Goal: Task Accomplishment & Management: Complete application form

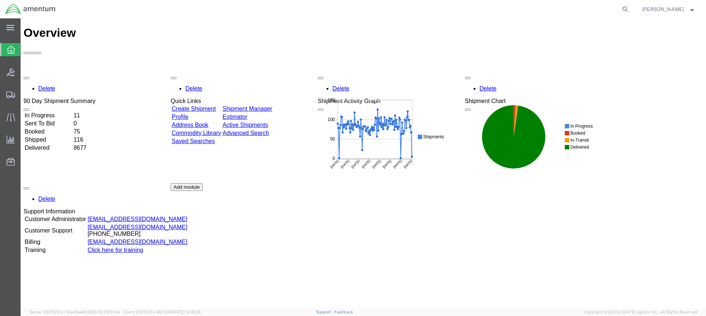
click at [7, 48] on div at bounding box center [10, 49] width 21 height 13
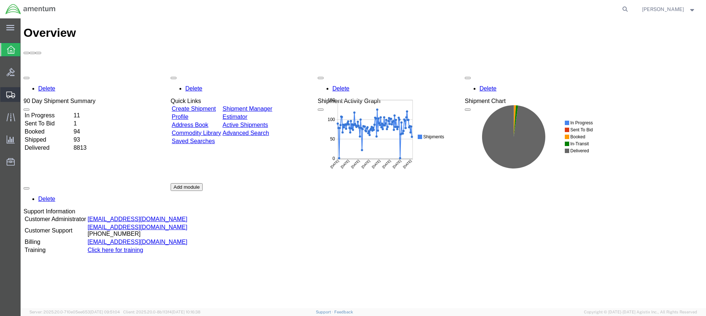
click at [9, 94] on icon at bounding box center [10, 95] width 9 height 7
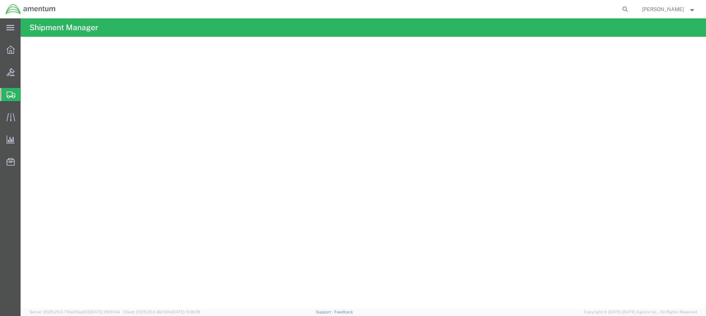
click at [0, 0] on span "Create from Template" at bounding box center [0, 0] width 0 height 0
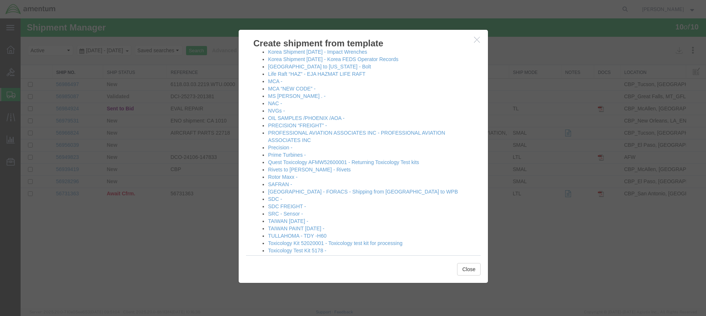
scroll to position [403, 0]
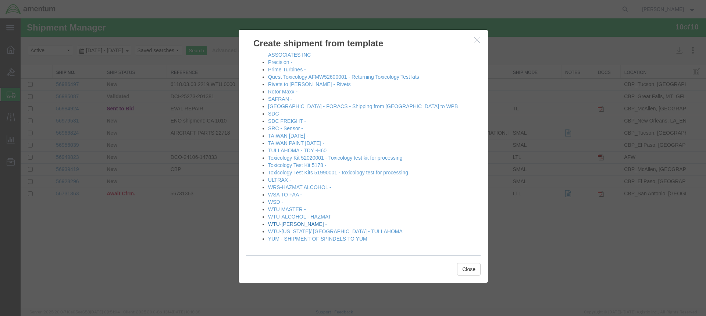
click at [286, 221] on link "WTU-[PERSON_NAME] -" at bounding box center [297, 224] width 59 height 6
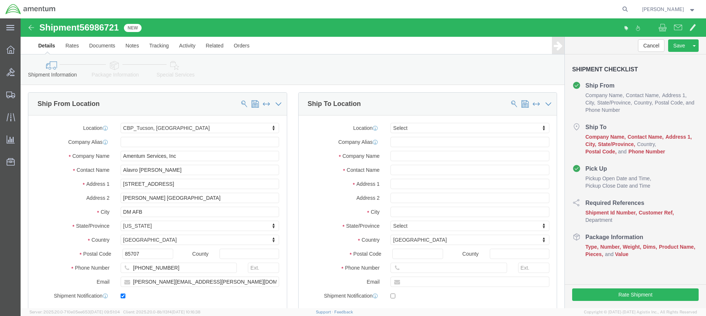
select select "49949"
select select
type input "n"
click input "text"
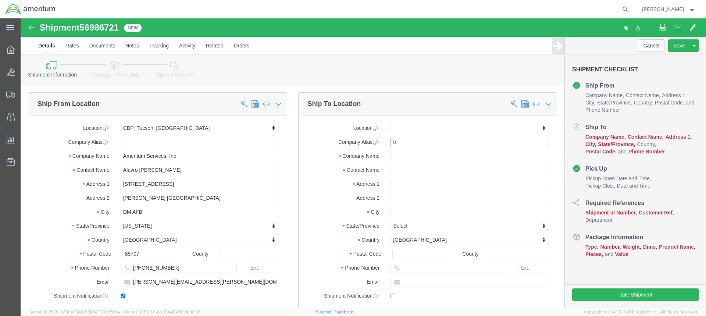
type input "t"
type input "[PERSON_NAME]"
click input "text"
type input "[PERSON_NAME] AVIATION, LLC"
drag, startPoint x: 411, startPoint y: 122, endPoint x: 366, endPoint y: 121, distance: 45.3
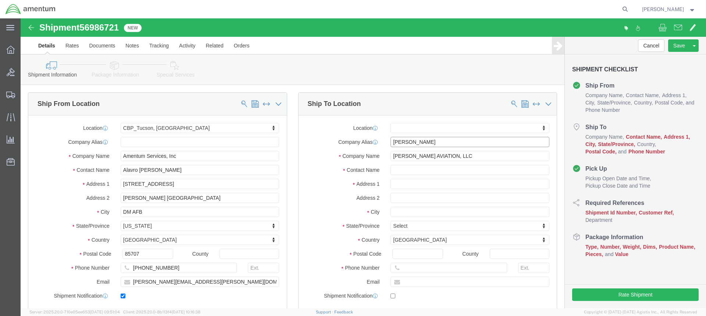
click div "[PERSON_NAME]"
click input "text"
paste input "[PERSON_NAME]"
type input "[PERSON_NAME]"
drag, startPoint x: 416, startPoint y: 124, endPoint x: 358, endPoint y: 123, distance: 58.1
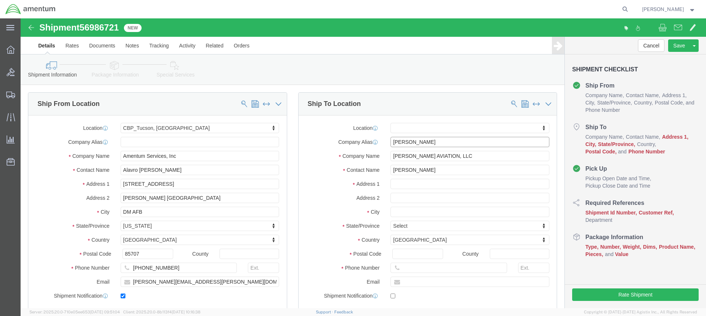
click div "Company [PERSON_NAME]"
click input "text"
type input "[STREET_ADDRESS][PERSON_NAME]"
select select
click input "text"
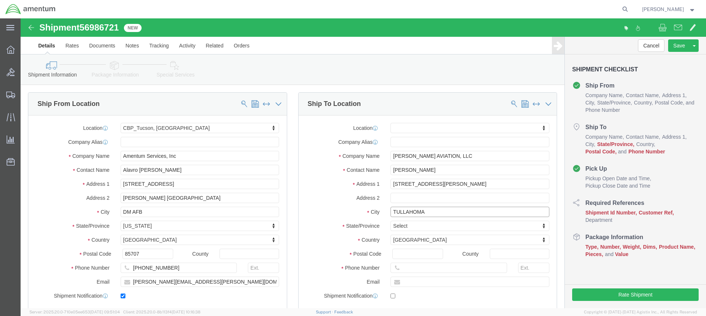
type input "TULLAHOMA"
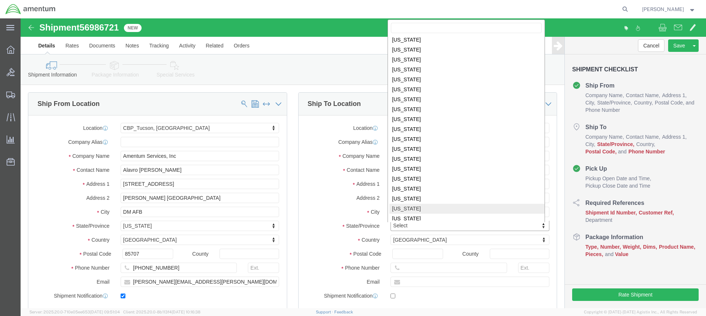
scroll to position [382, 0]
select select
select select "TN"
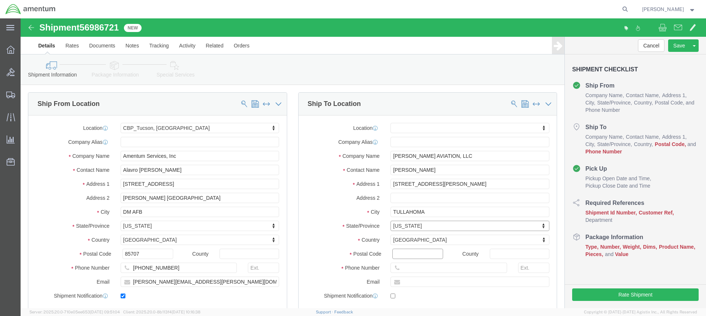
click input "Postal Code"
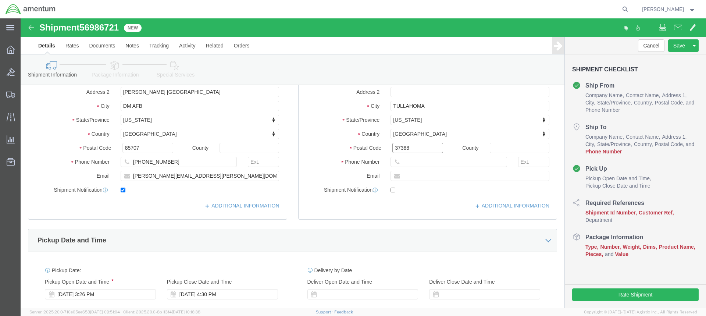
scroll to position [110, 0]
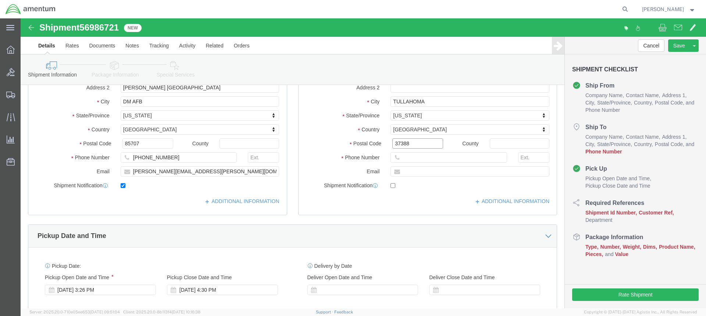
type input "37388"
select select
click input "text"
type input "[PHONE_NUMBER]"
click input "text"
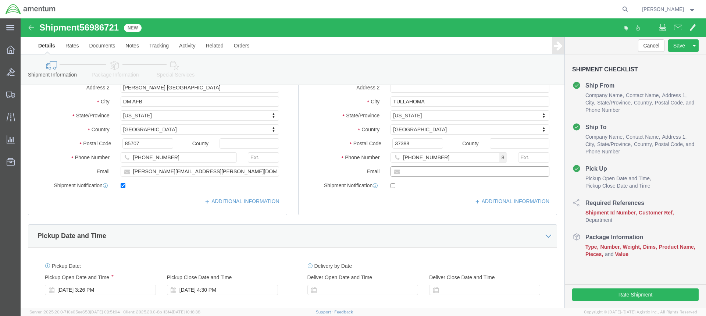
paste input "[PERSON_NAME][EMAIL_ADDRESS][PERSON_NAME][DOMAIN_NAME]"
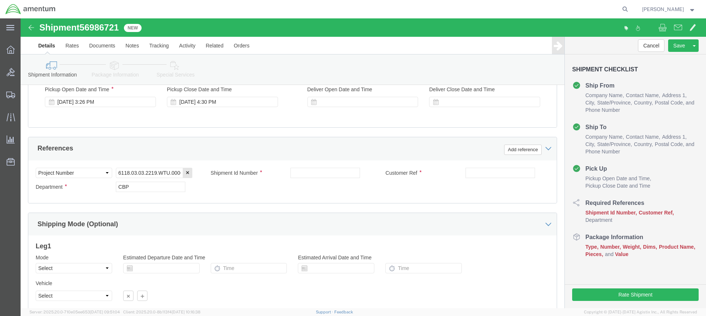
scroll to position [221, 0]
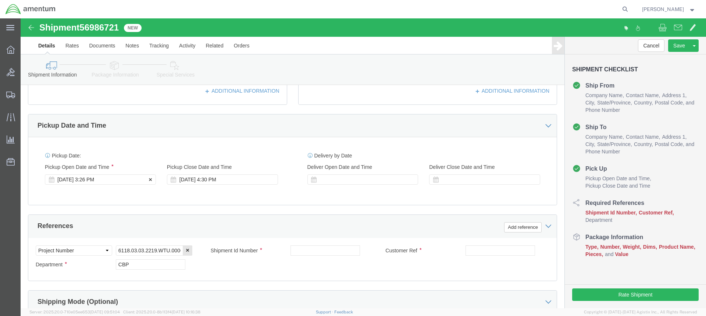
type input "[PERSON_NAME][EMAIL_ADDRESS][PERSON_NAME][DOMAIN_NAME]"
checkbox input "true"
click div "[DATE] 3:26 PM"
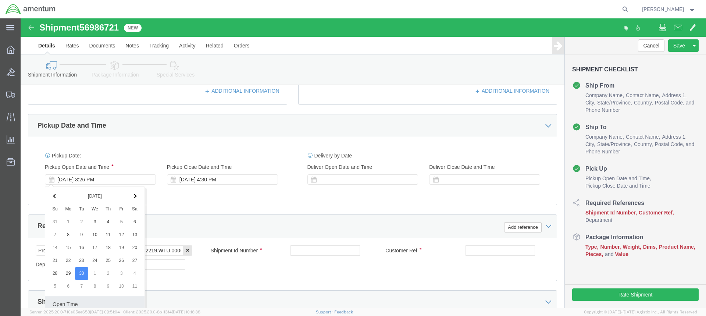
scroll to position [356, 0]
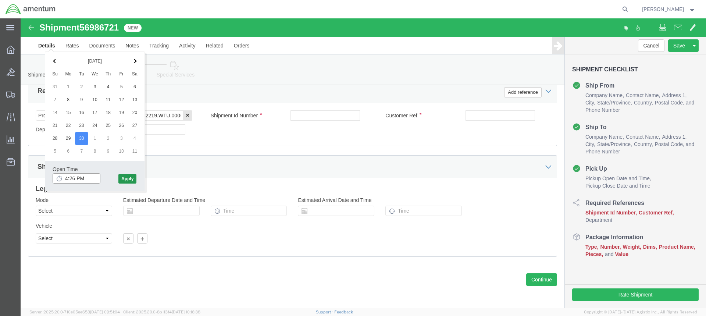
type input "4:26 PM"
click button "Apply"
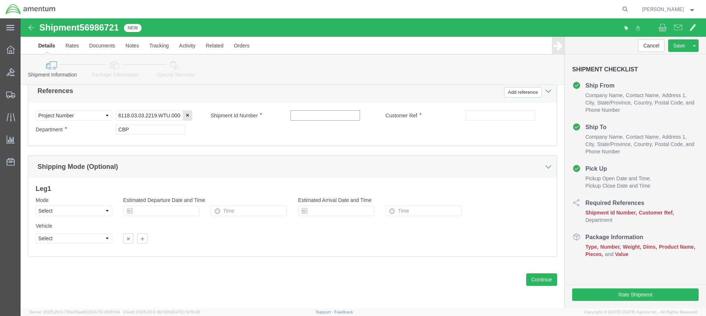
click input "text"
type input "O'RING"
click input "text"
click input "O;'RING"
type input "O'RING"
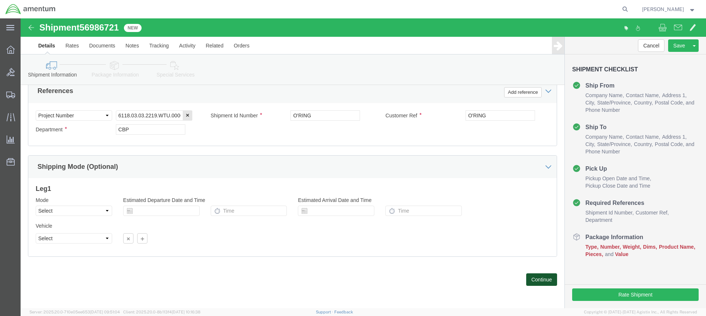
click button "Continue"
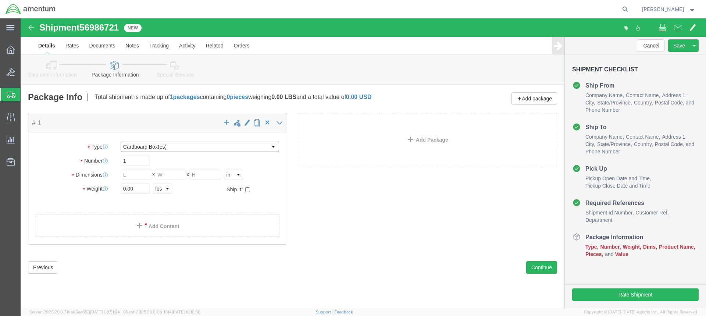
click select "Select BCK Boxes Bale(s) Basket(s) Bolt(s) Bottle(s) Buckets Bulk Bundle(s) Can…"
select select "PAK"
click select "Select BCK Boxes Bale(s) Basket(s) Bolt(s) Bottle(s) Buckets Bulk Bundle(s) Can…"
type input "10.25"
type input "12.75"
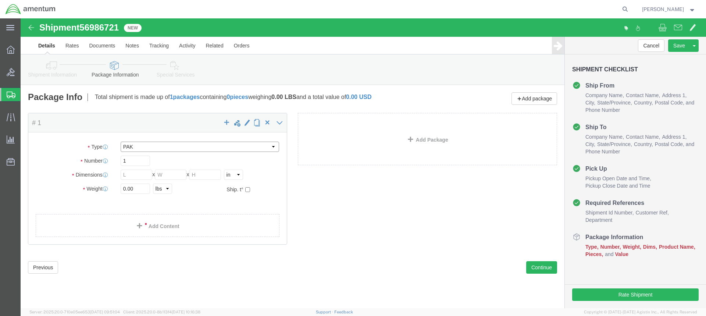
type input "1.00"
click input "0.00"
type input "0"
type input "1.0"
click link "Add Content"
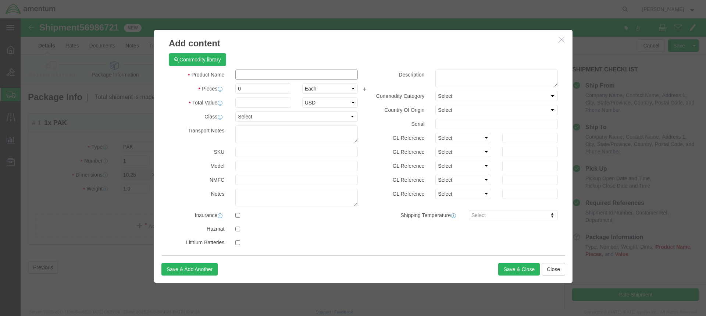
click input "text"
type input "O'RING"
click input "0"
type input "2"
click input "text"
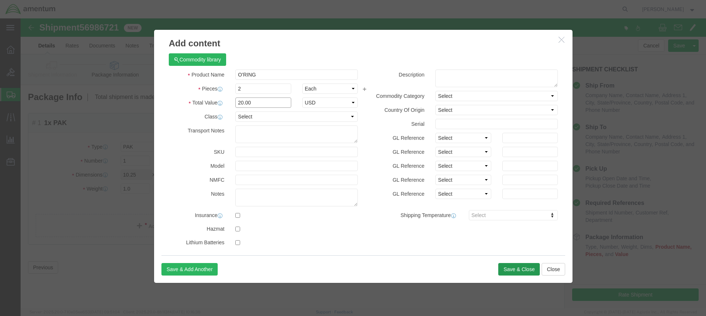
type input "20.00"
click button "Save & Close"
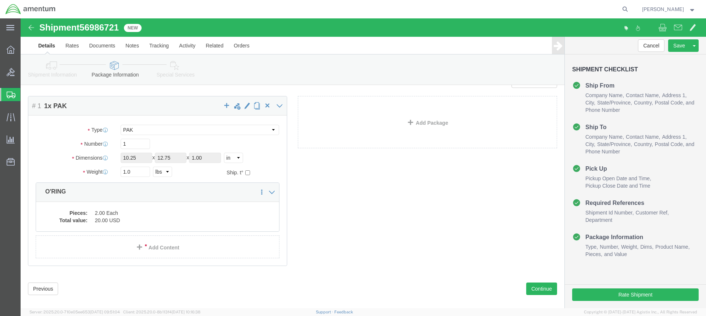
scroll to position [26, 0]
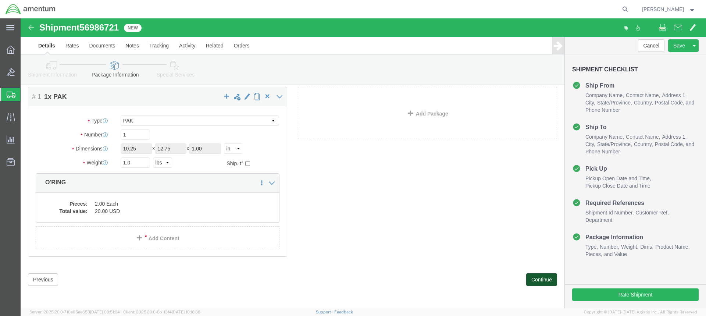
click button "Continue"
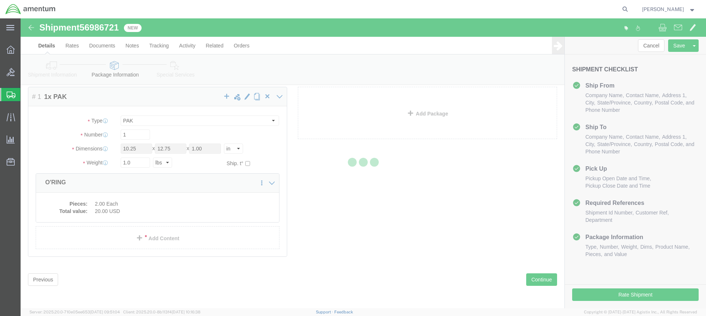
select select
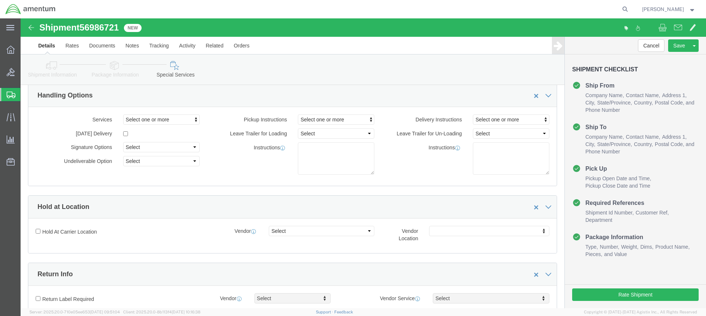
select select "DEPARTMENT"
click button "Rate Shipment"
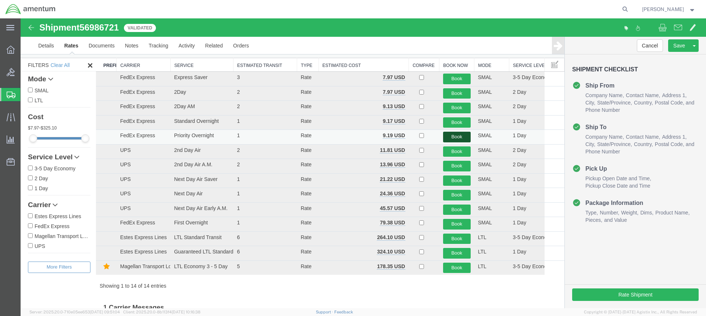
click at [452, 136] on button "Book" at bounding box center [457, 137] width 28 height 11
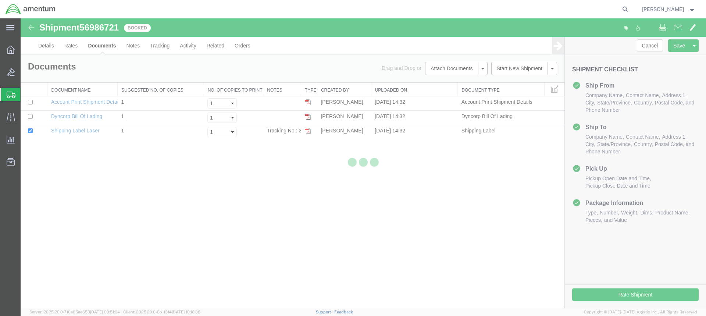
scroll to position [0, 0]
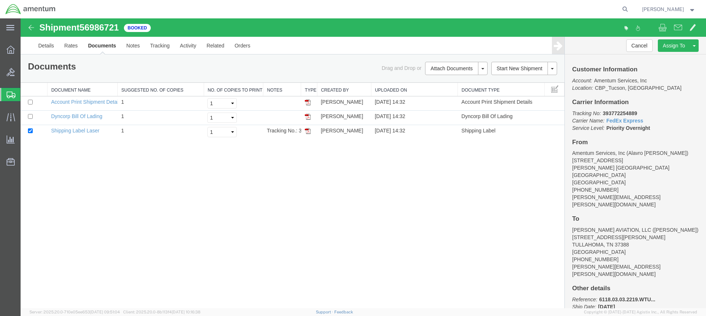
drag, startPoint x: 307, startPoint y: 132, endPoint x: 454, endPoint y: 157, distance: 148.5
click at [307, 132] on img at bounding box center [308, 131] width 6 height 6
